Goal: Task Accomplishment & Management: Use online tool/utility

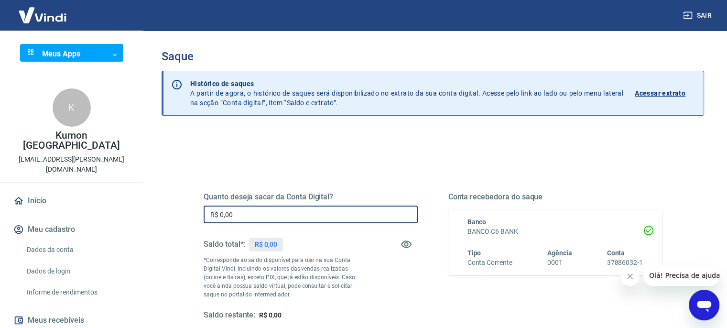
click at [283, 213] on input "R$ 0,00" at bounding box center [310, 214] width 214 height 18
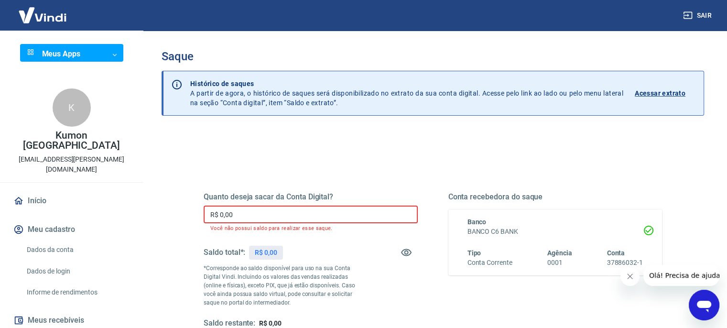
type input "R$ 0,00"
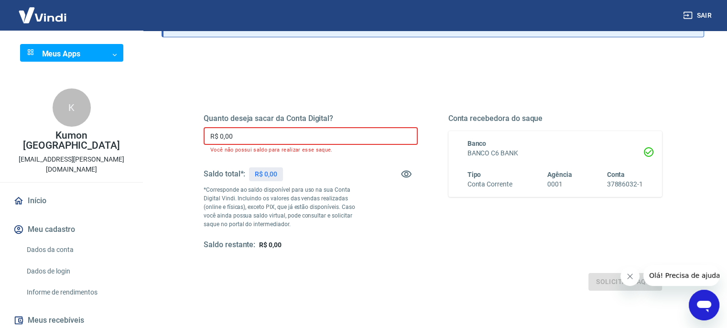
scroll to position [52, 0]
